Goal: Transaction & Acquisition: Purchase product/service

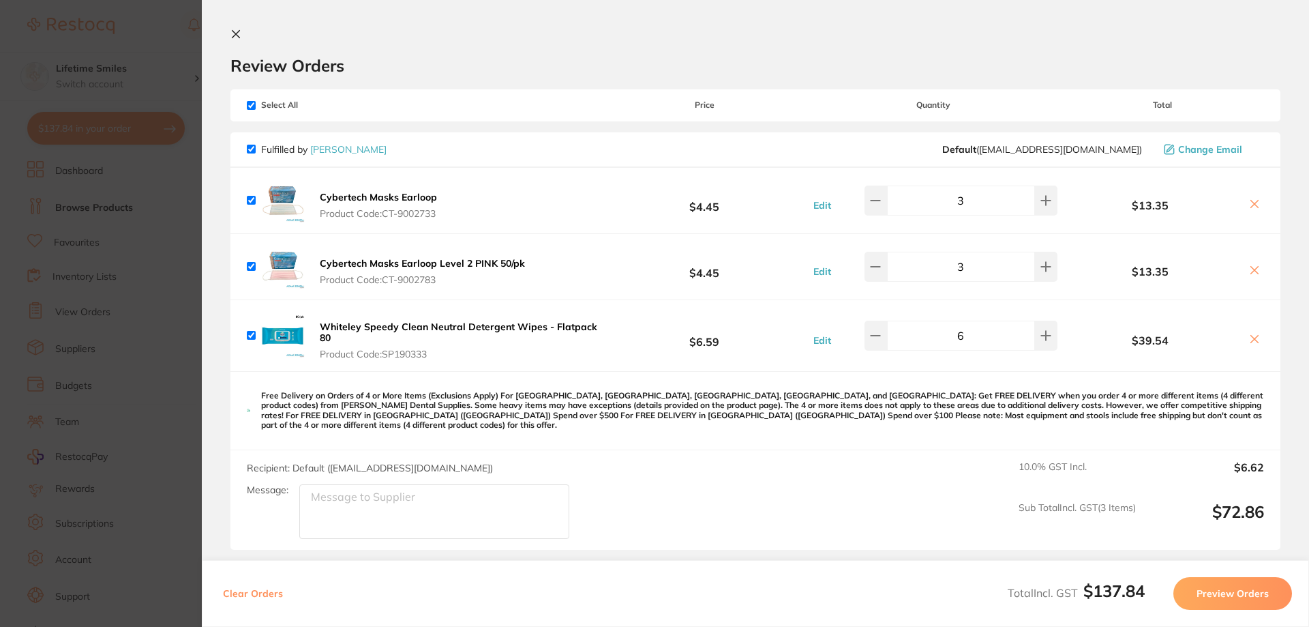
click at [230, 35] on icon at bounding box center [235, 34] width 11 height 11
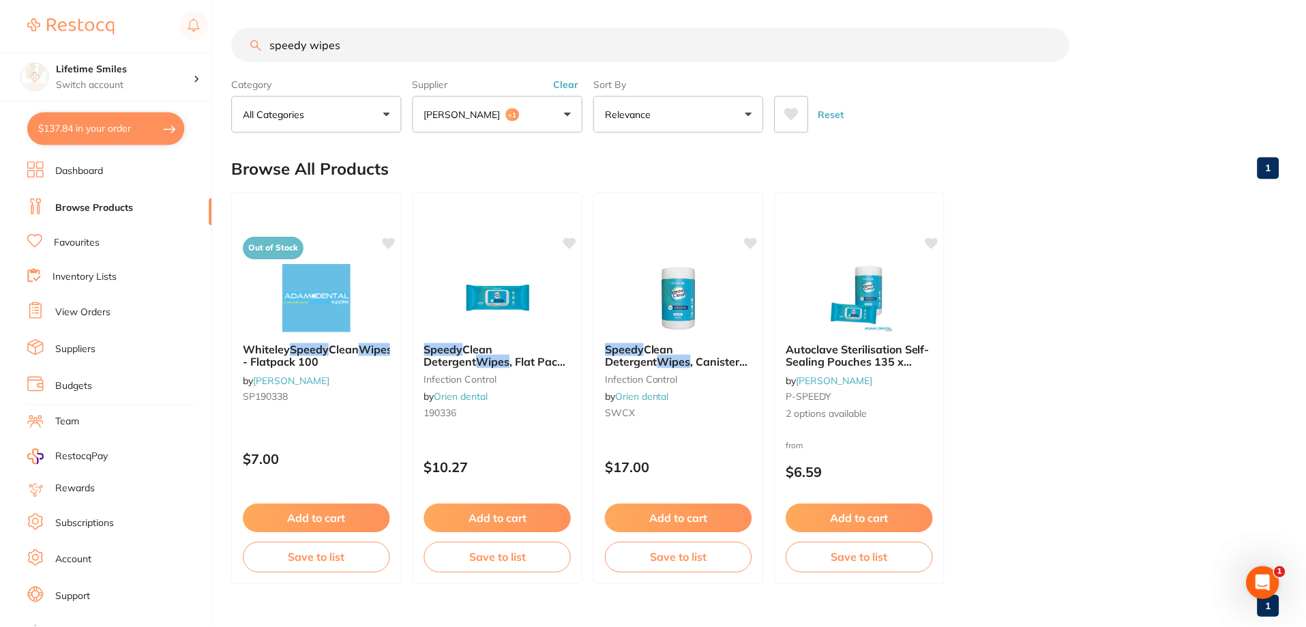
scroll to position [5, 0]
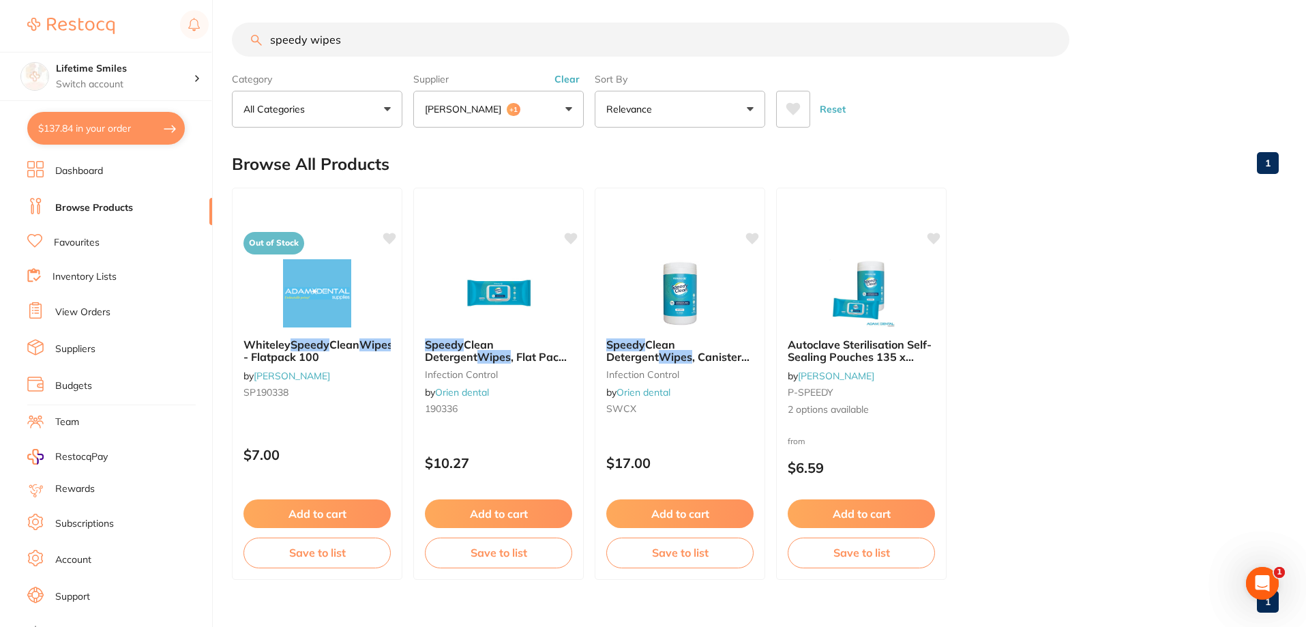
click at [122, 130] on button "$137.84 in your order" at bounding box center [106, 128] width 158 height 33
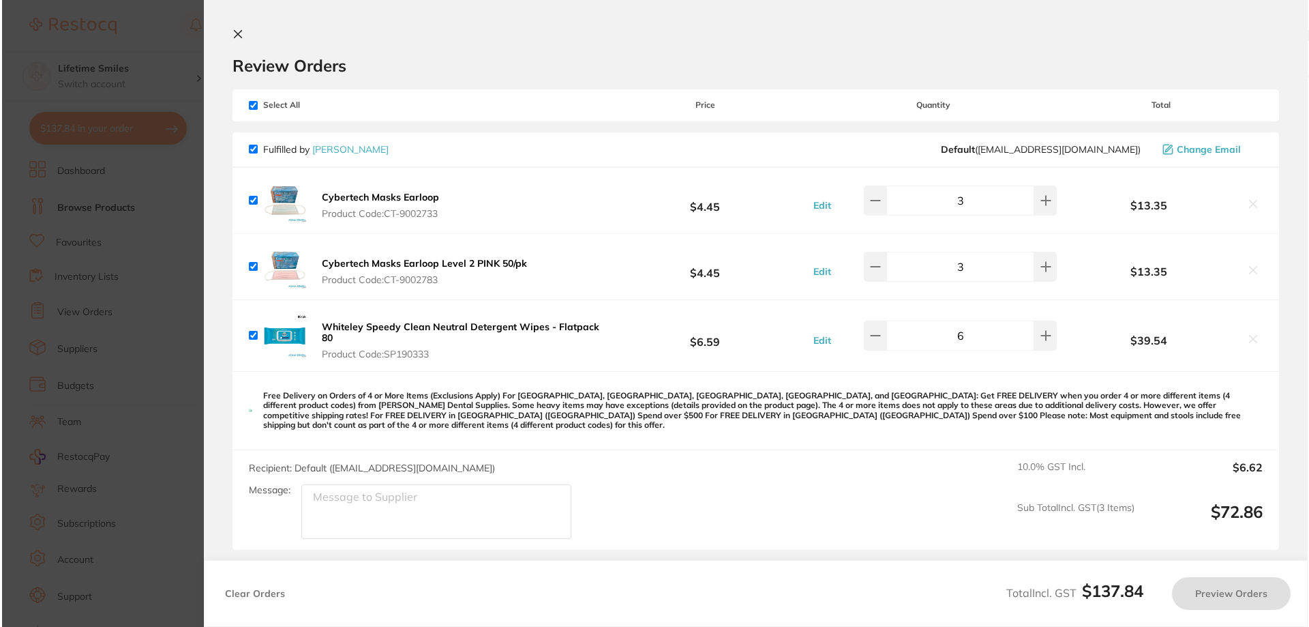
scroll to position [0, 0]
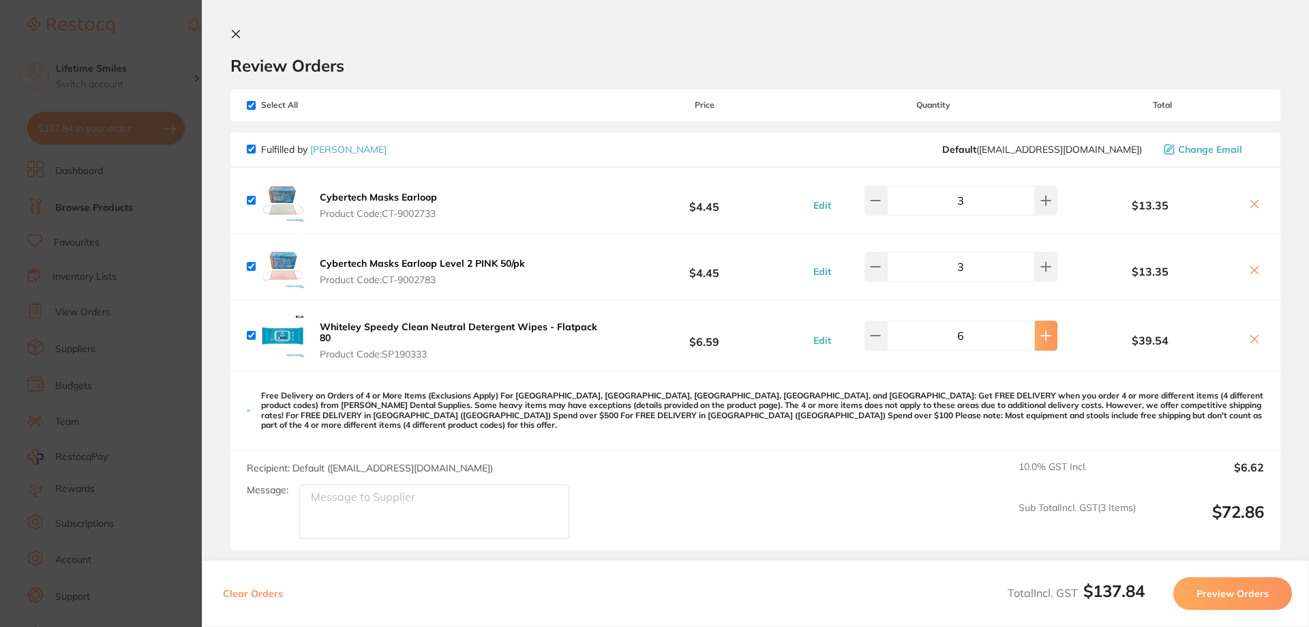
click at [1042, 334] on icon at bounding box center [1046, 335] width 11 height 11
type input "10"
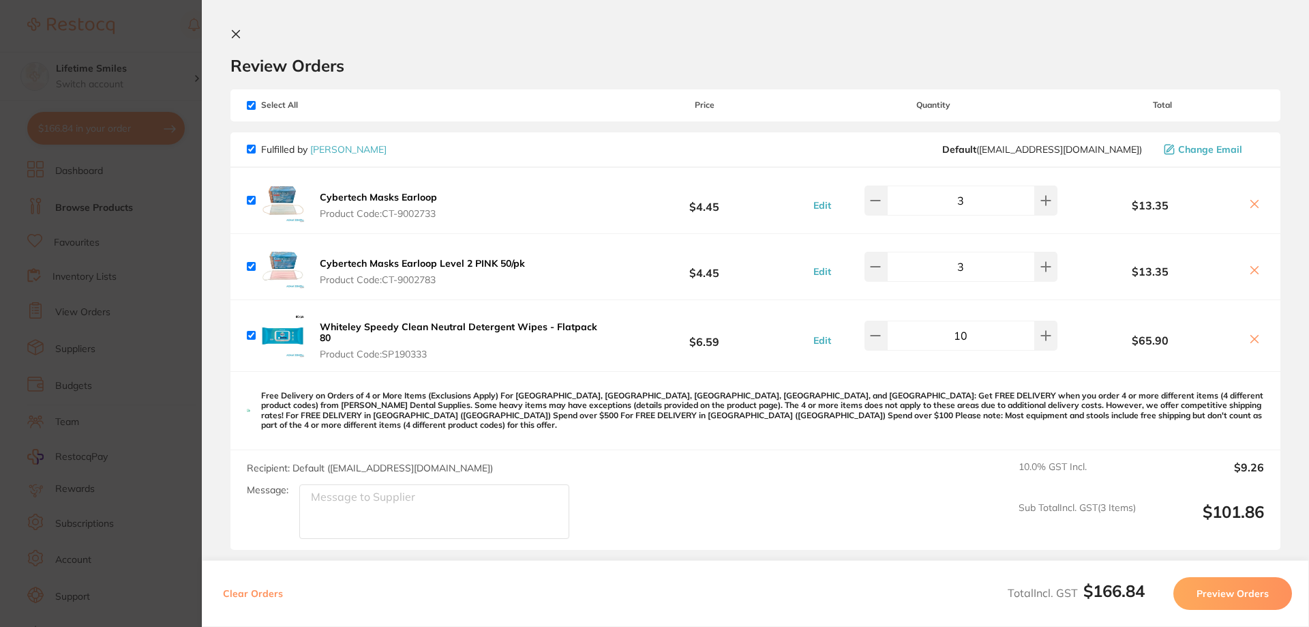
click at [260, 29] on div "Review Orders" at bounding box center [755, 52] width 1050 height 47
click at [236, 33] on icon at bounding box center [237, 35] width 8 height 8
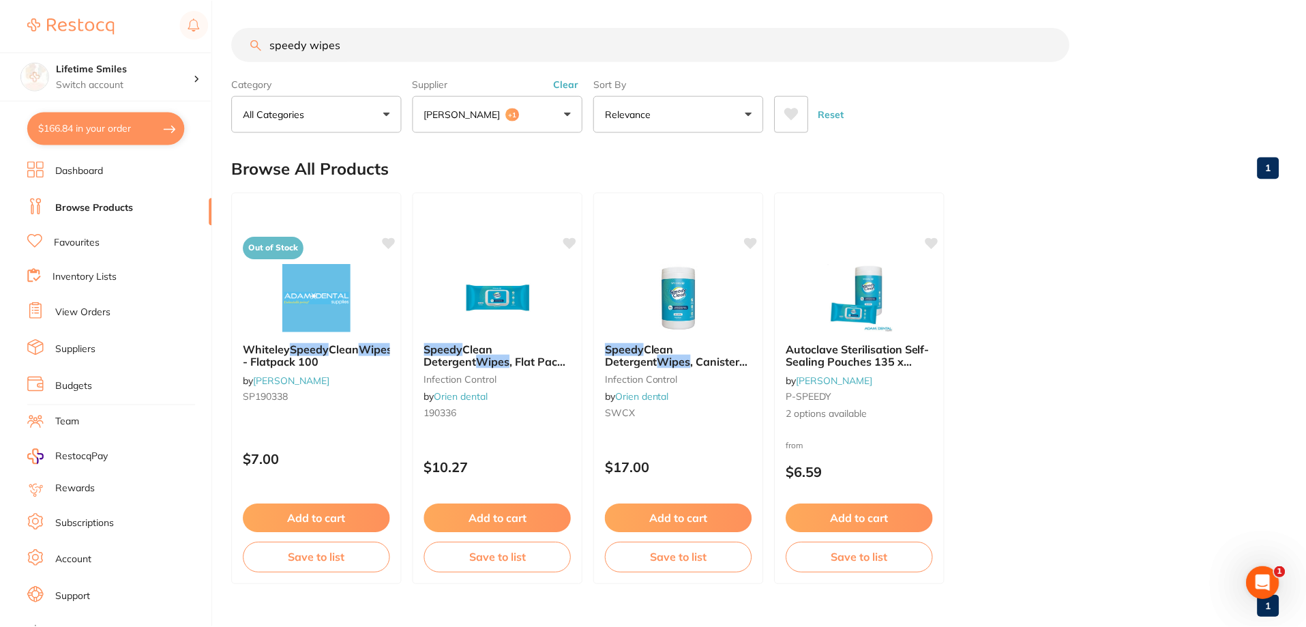
scroll to position [5, 0]
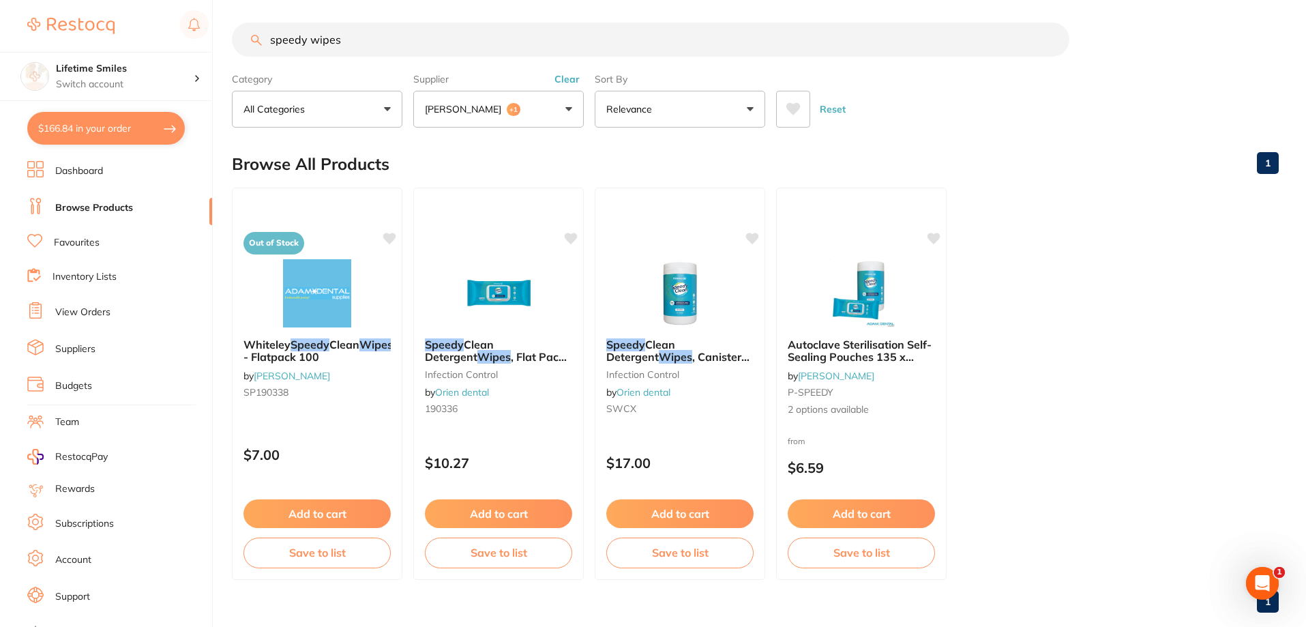
click at [848, 351] on span "Autoclave Sterilisation Self-Sealing Pouches 135 x 260mm 200/pk" at bounding box center [860, 357] width 144 height 39
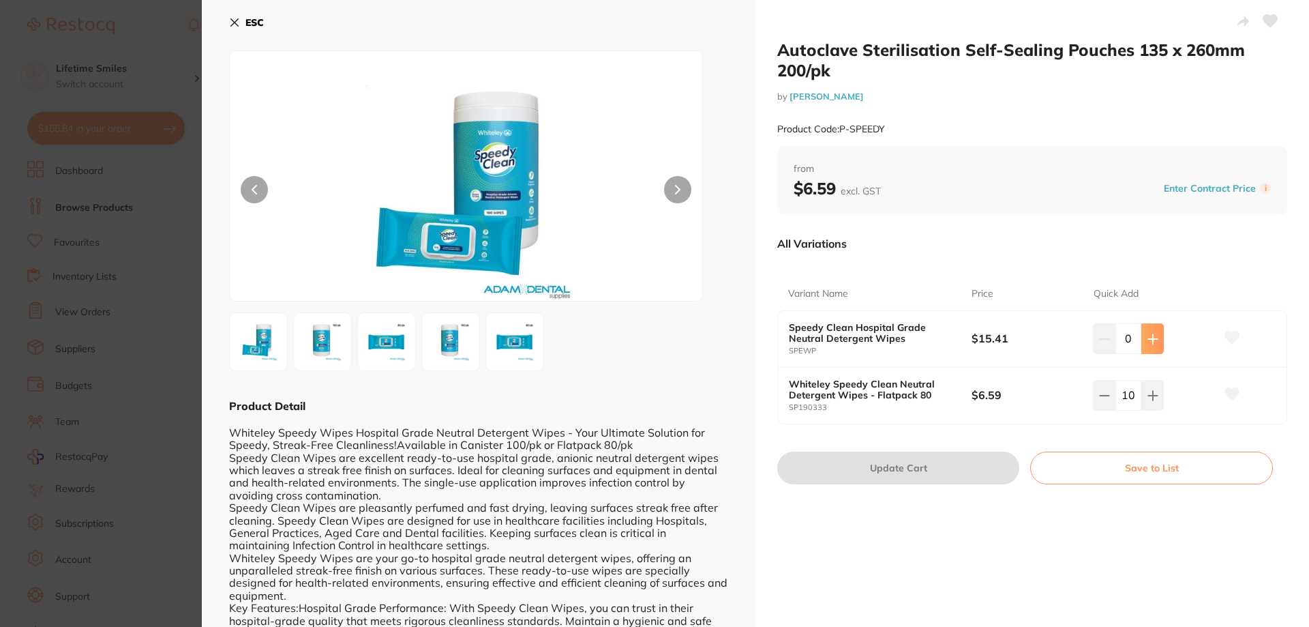
click at [1152, 343] on icon at bounding box center [1153, 338] width 11 height 11
type input "1"
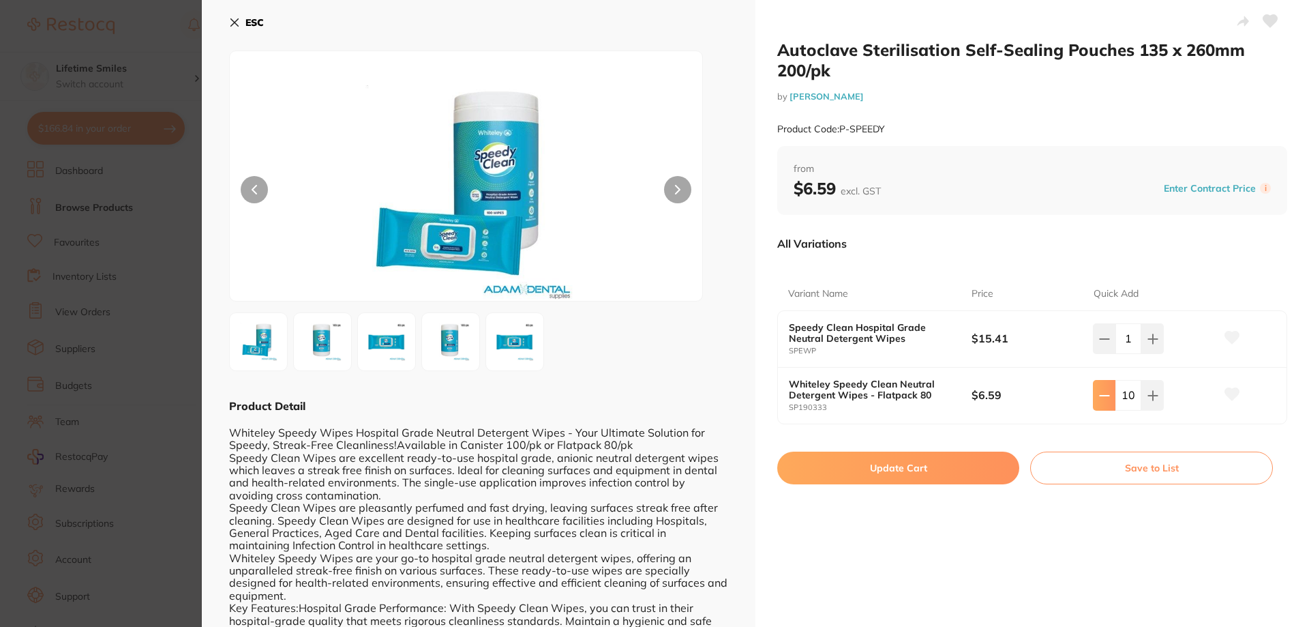
click at [1107, 395] on button at bounding box center [1104, 395] width 23 height 30
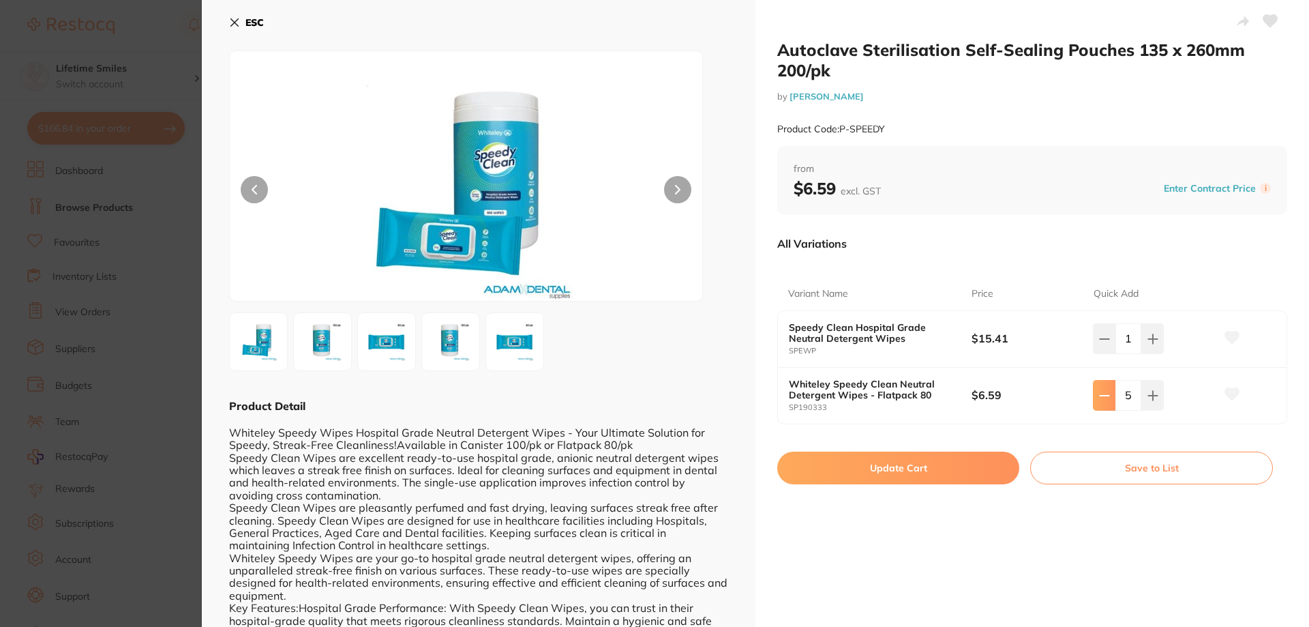
click at [1107, 395] on button at bounding box center [1104, 395] width 23 height 30
click at [1107, 396] on button at bounding box center [1104, 395] width 23 height 30
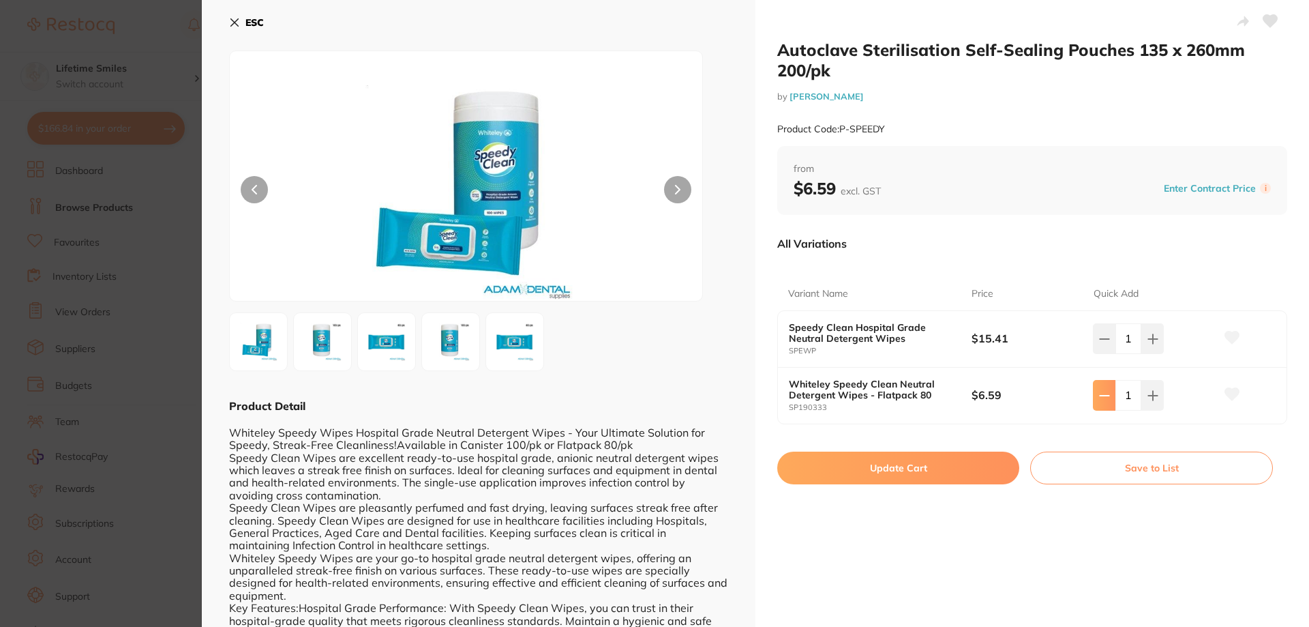
type input "0"
click at [1153, 344] on icon at bounding box center [1153, 338] width 11 height 11
click at [1154, 344] on icon at bounding box center [1153, 338] width 11 height 11
click at [1155, 344] on icon at bounding box center [1153, 338] width 11 height 11
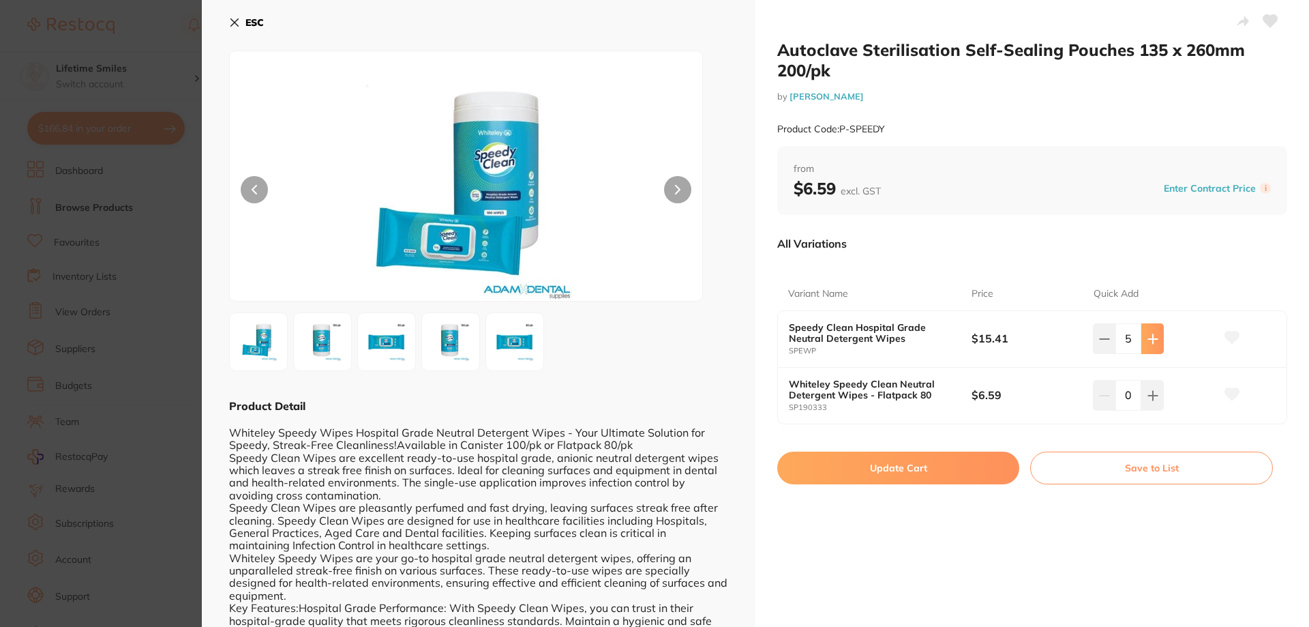
click at [1155, 344] on icon at bounding box center [1153, 338] width 11 height 11
type input "6"
click at [922, 464] on button "Update Cart" at bounding box center [898, 467] width 242 height 33
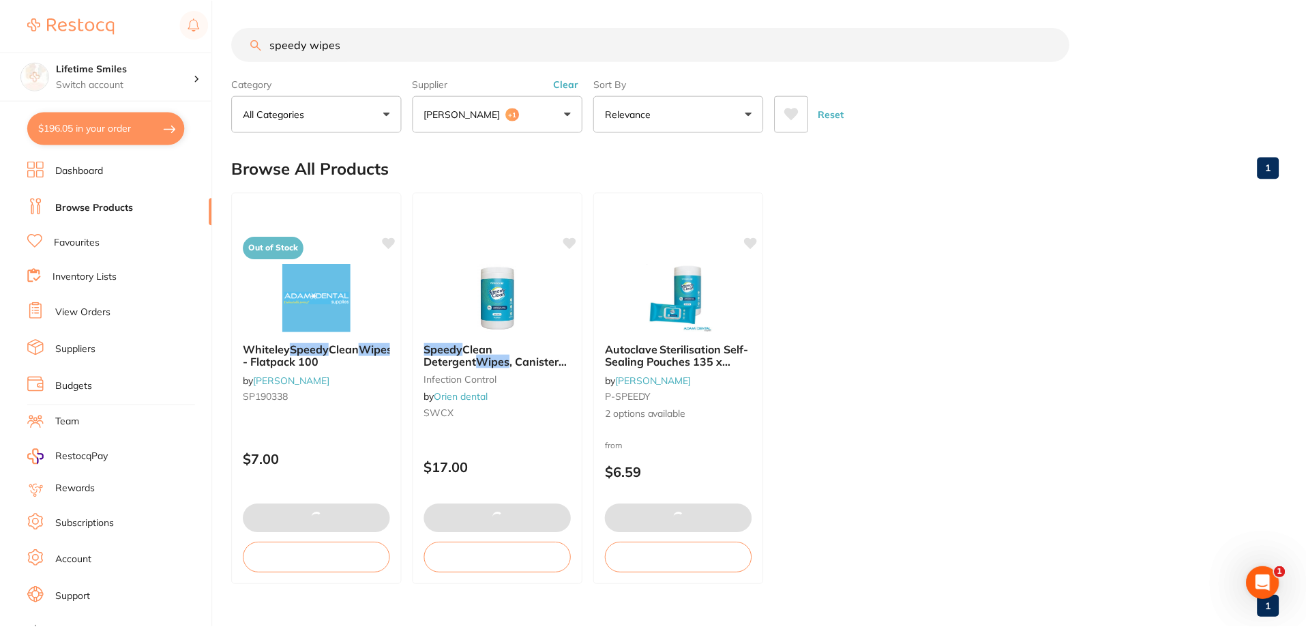
scroll to position [5, 0]
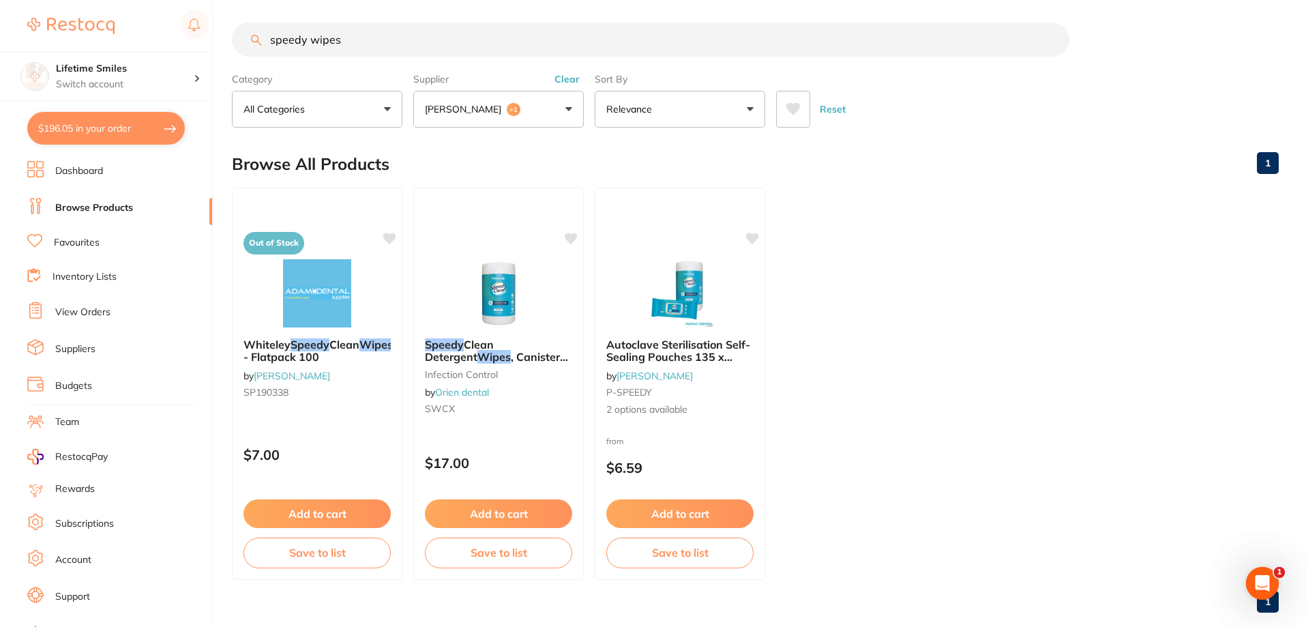
click at [117, 122] on button "$196.05 in your order" at bounding box center [106, 128] width 158 height 33
checkbox input "true"
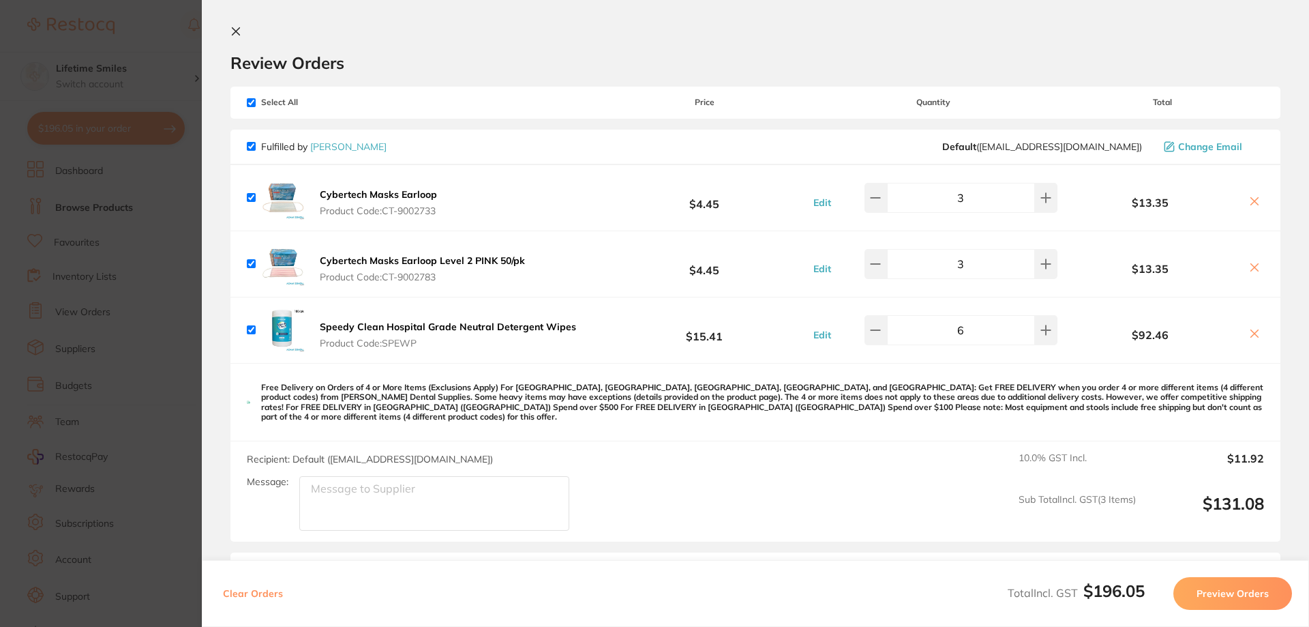
scroll to position [0, 0]
click at [240, 33] on icon at bounding box center [235, 34] width 11 height 11
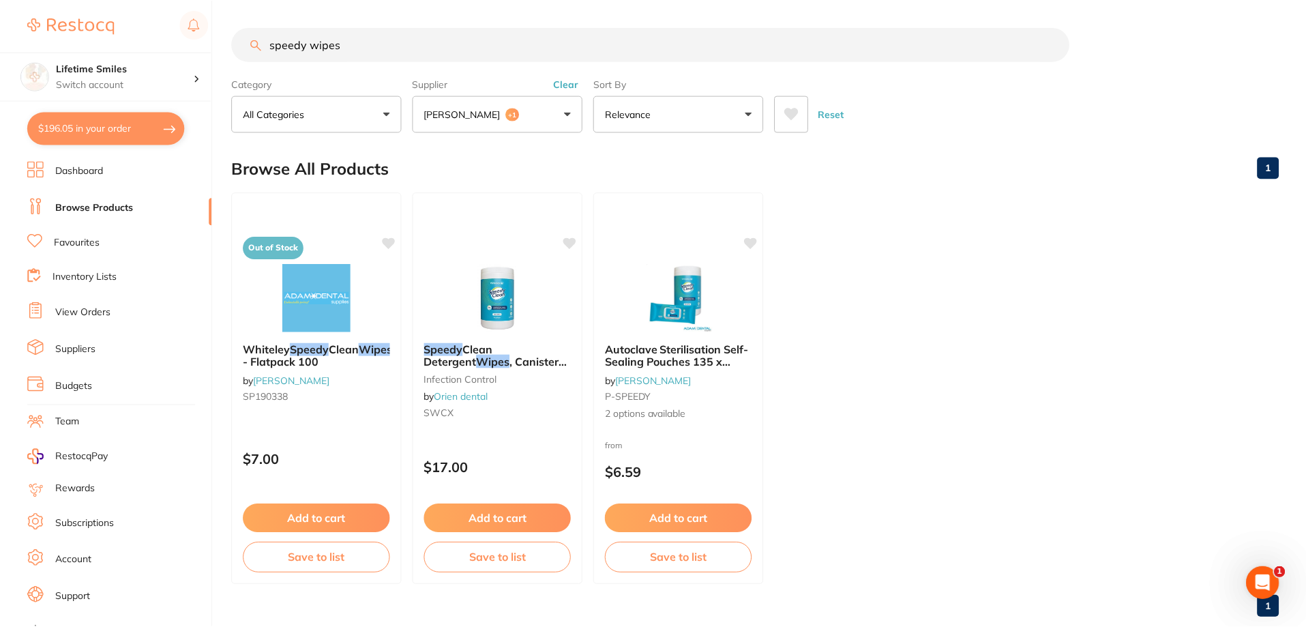
scroll to position [5, 0]
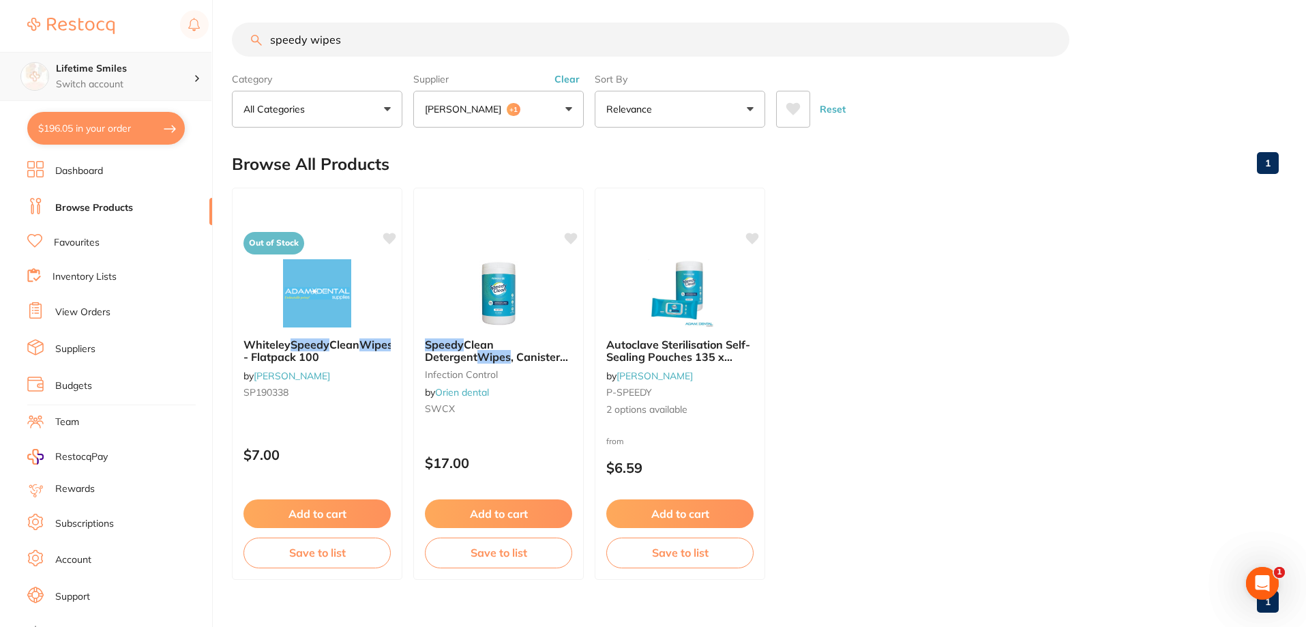
drag, startPoint x: 365, startPoint y: 38, endPoint x: 76, endPoint y: 54, distance: 289.6
click at [75, 44] on div "$196.05 Lifetime Smiles Switch account Lifetime Smiles $196.05 in your order Da…" at bounding box center [653, 308] width 1306 height 627
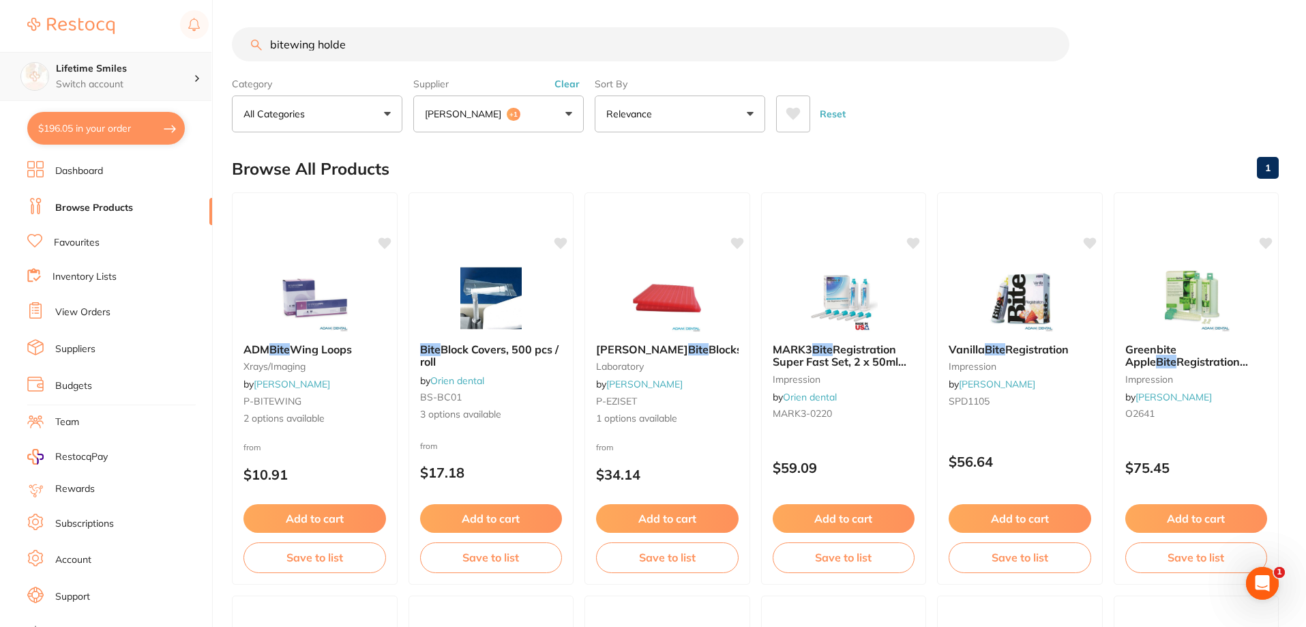
scroll to position [0, 0]
type input "bitewing holder"
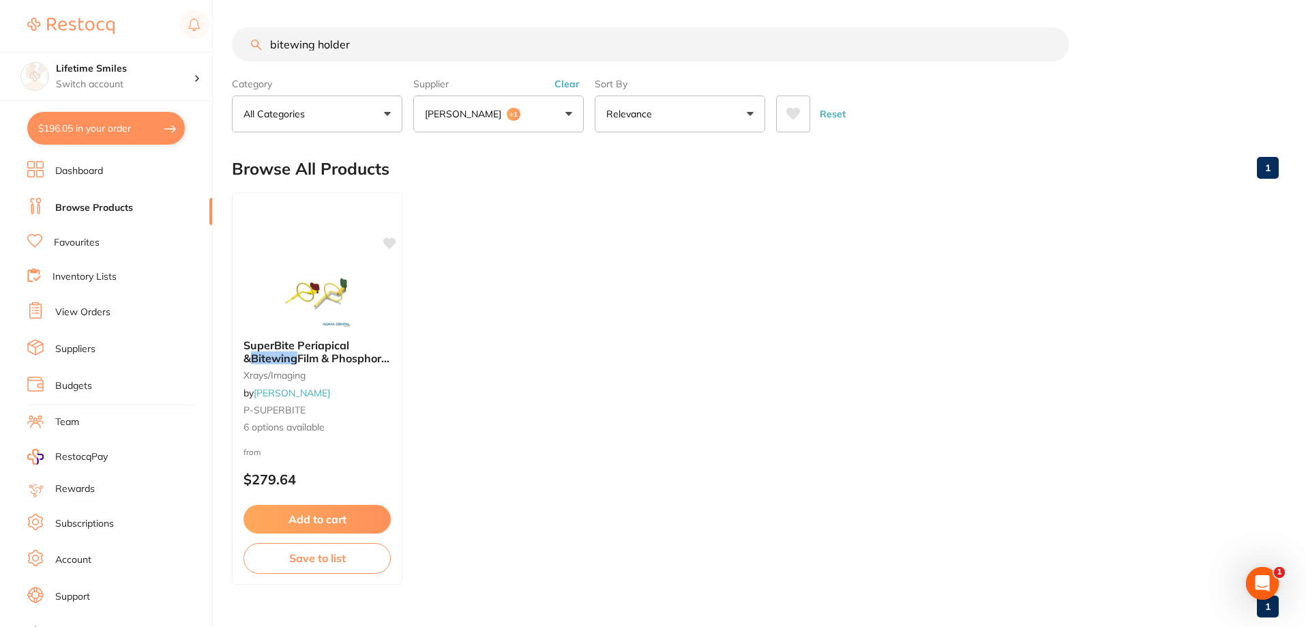
drag, startPoint x: 249, startPoint y: 47, endPoint x: 224, endPoint y: 42, distance: 25.8
click at [226, 42] on div "$196.05 Lifetime Smiles Switch account Lifetime Smiles $196.05 in your order Da…" at bounding box center [653, 313] width 1306 height 627
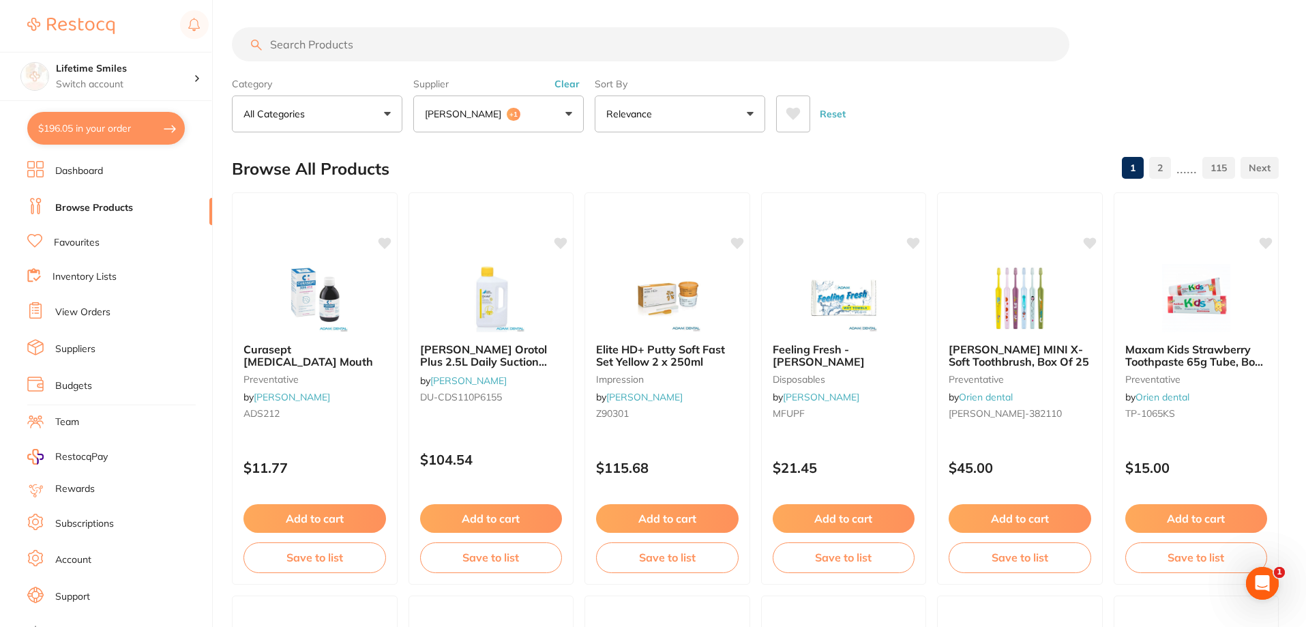
click at [87, 169] on link "Dashboard" at bounding box center [79, 171] width 48 height 14
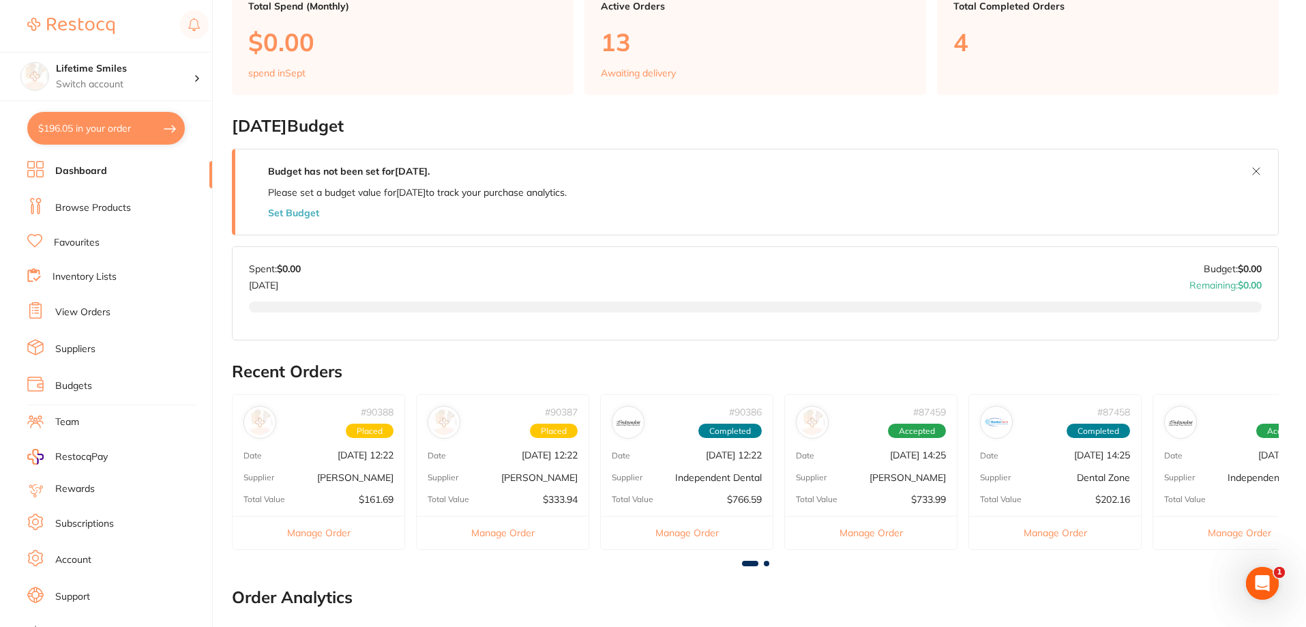
scroll to position [205, 0]
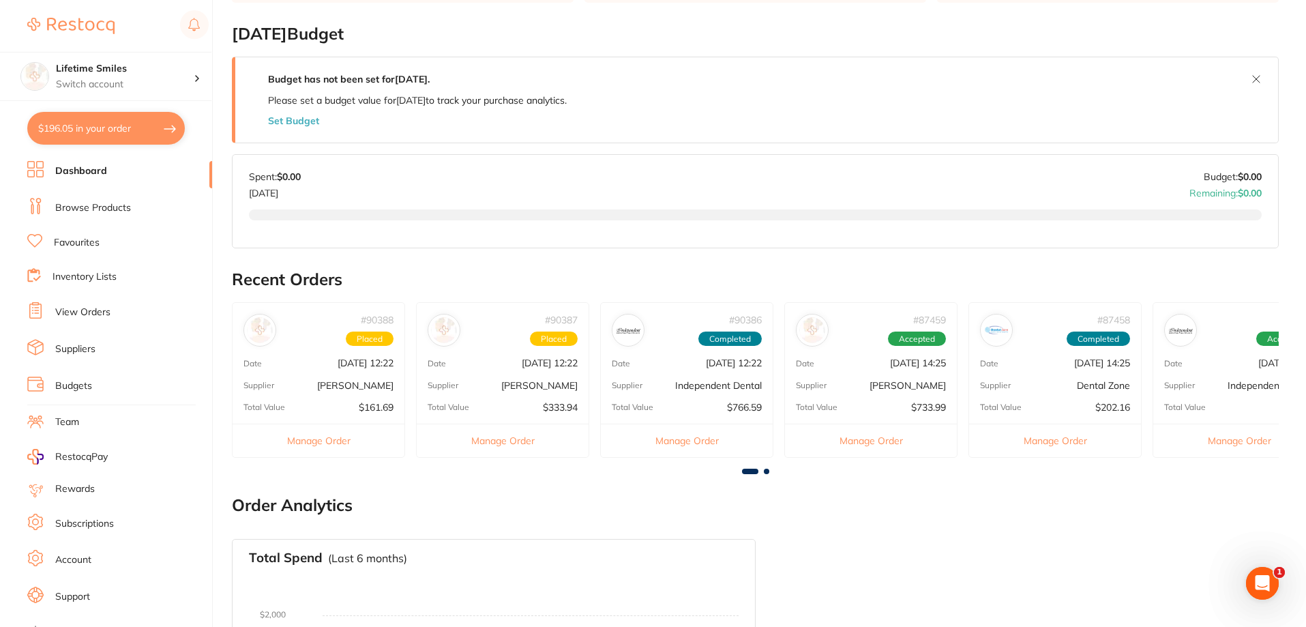
click at [313, 442] on button "Manage Order" at bounding box center [319, 439] width 172 height 33
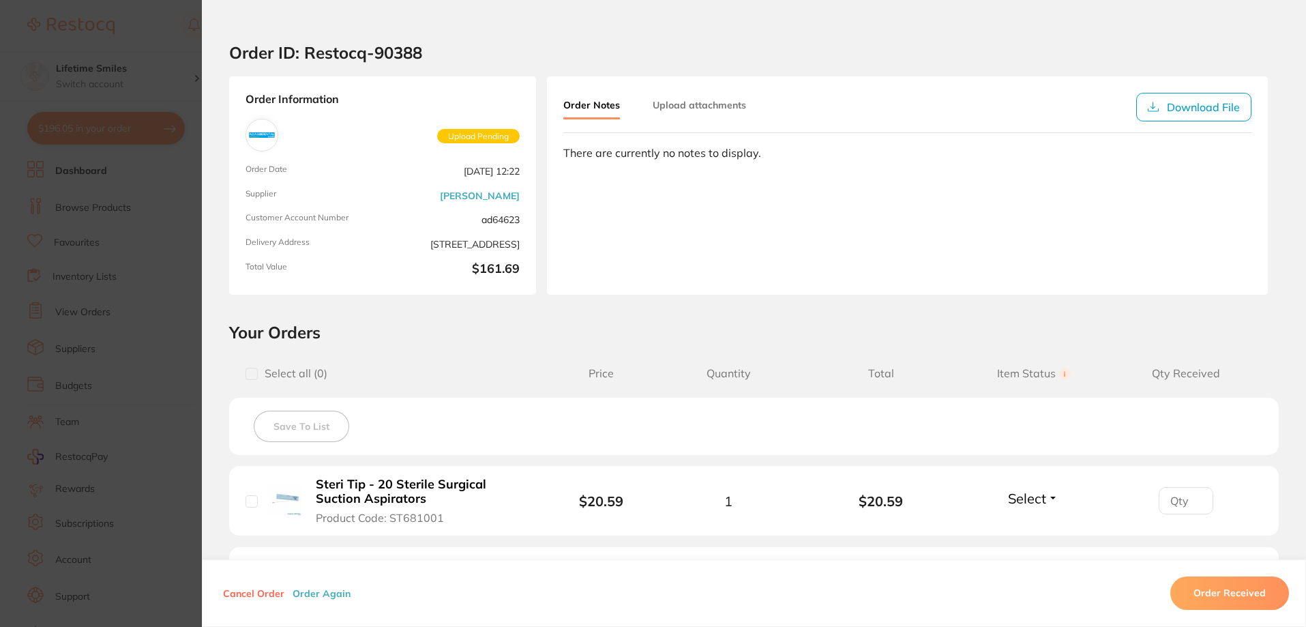
scroll to position [0, 0]
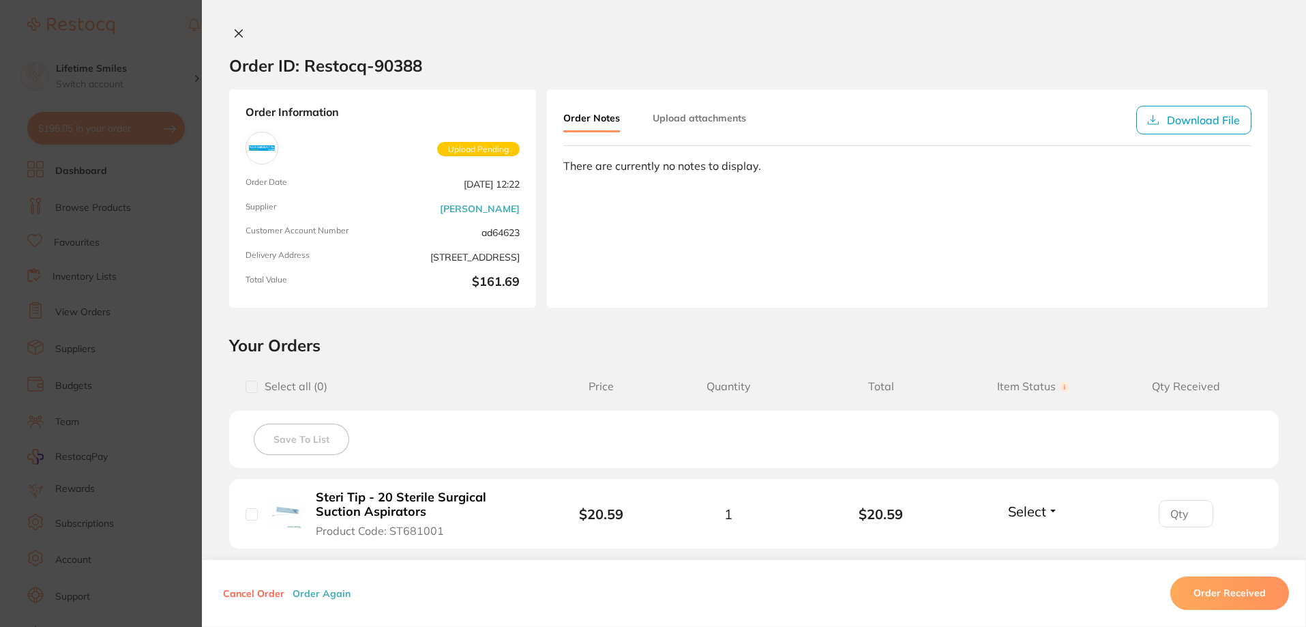
click at [234, 33] on icon at bounding box center [238, 33] width 11 height 11
